Goal: Check status: Check status

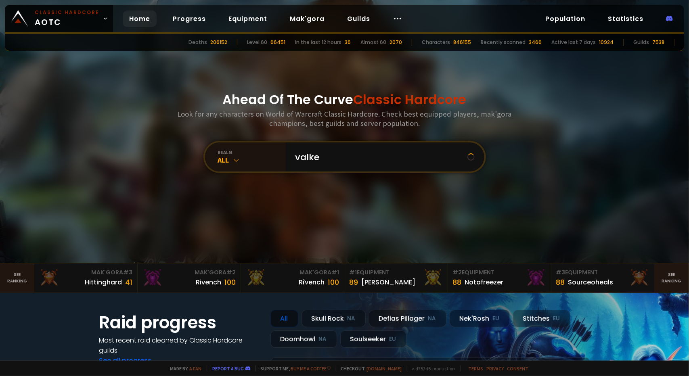
type input "valkey"
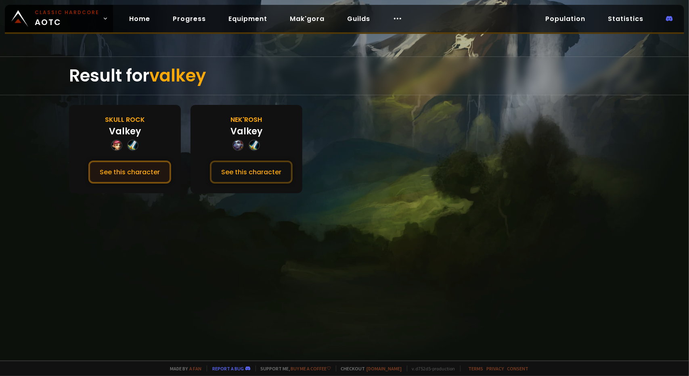
click at [140, 181] on button "See this character" at bounding box center [129, 172] width 83 height 23
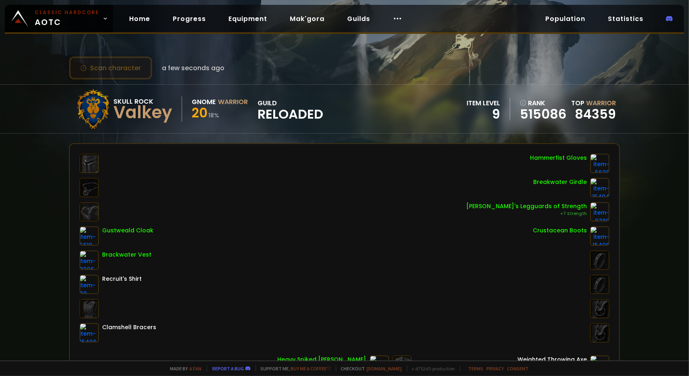
click at [121, 69] on button "Scan character" at bounding box center [110, 68] width 83 height 23
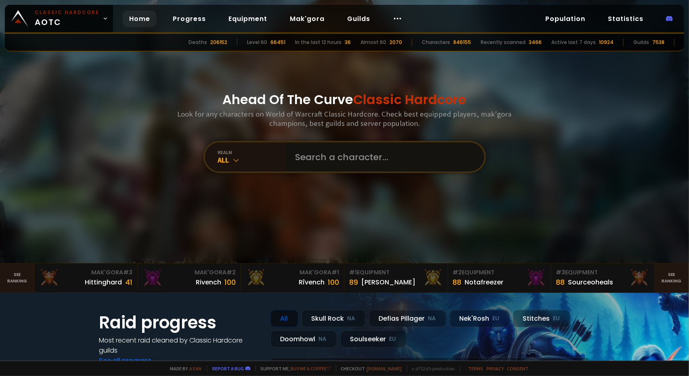
click at [390, 149] on input "text" at bounding box center [383, 157] width 184 height 29
type input "pizookies"
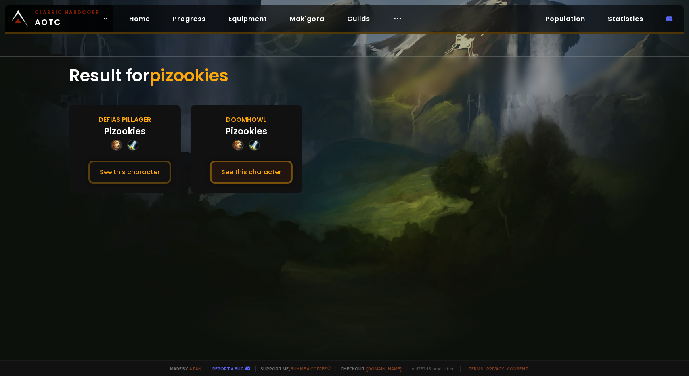
click at [233, 172] on button "See this character" at bounding box center [251, 172] width 83 height 23
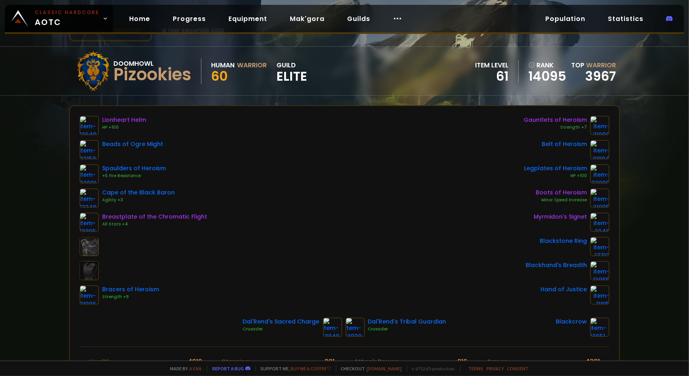
scroll to position [40, 0]
